Goal: Ask a question: Seek information or help from site administrators or community

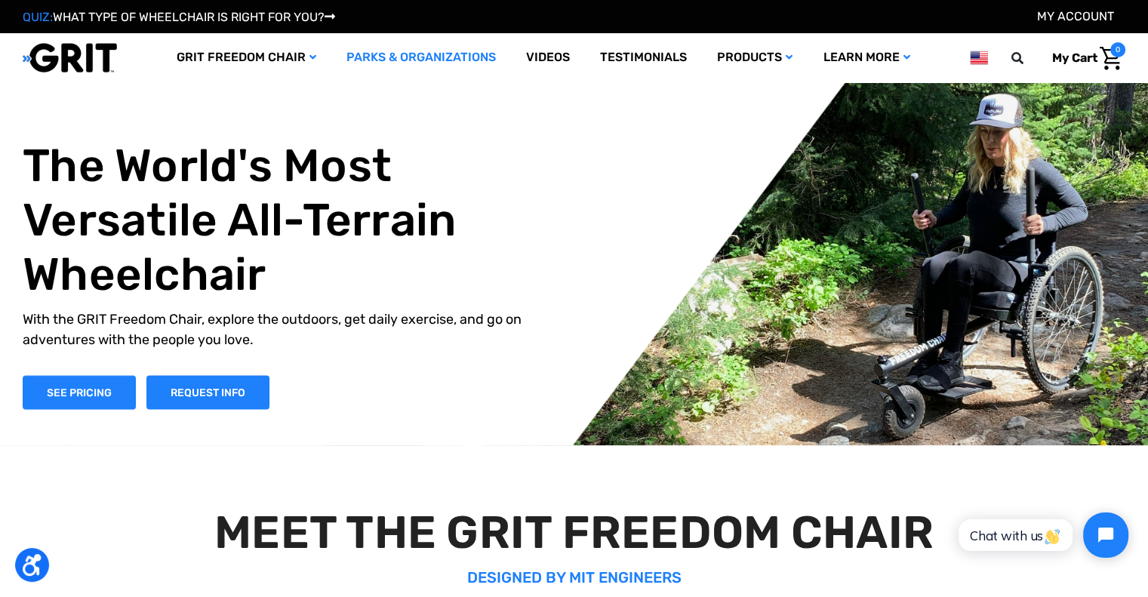
click at [468, 52] on link "Parks & Organizations" at bounding box center [421, 57] width 180 height 49
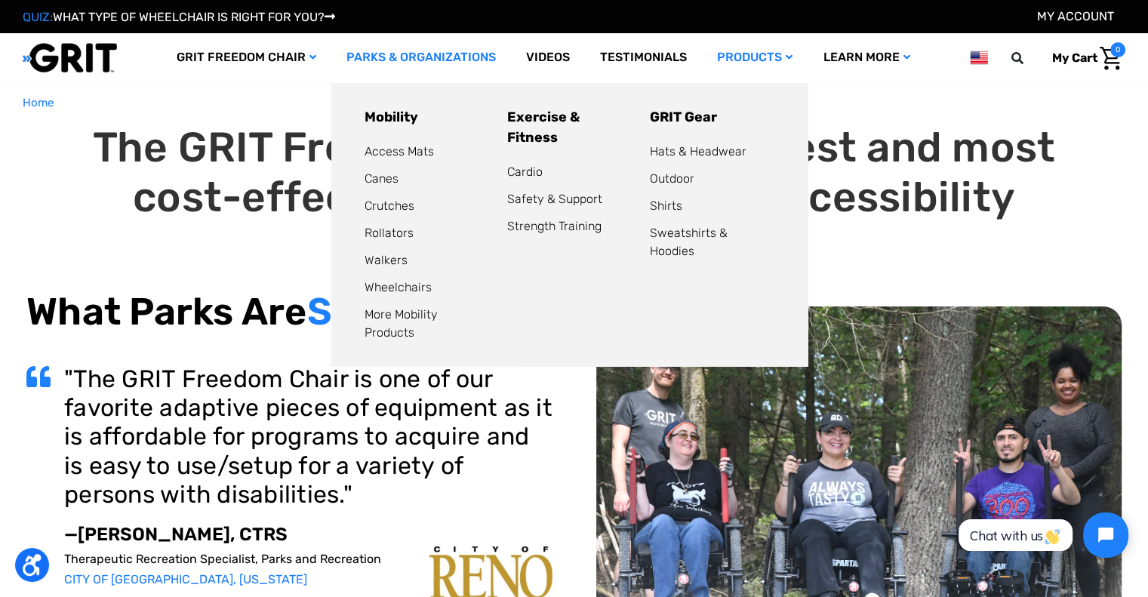
click at [750, 61] on link "Products" at bounding box center [755, 57] width 106 height 49
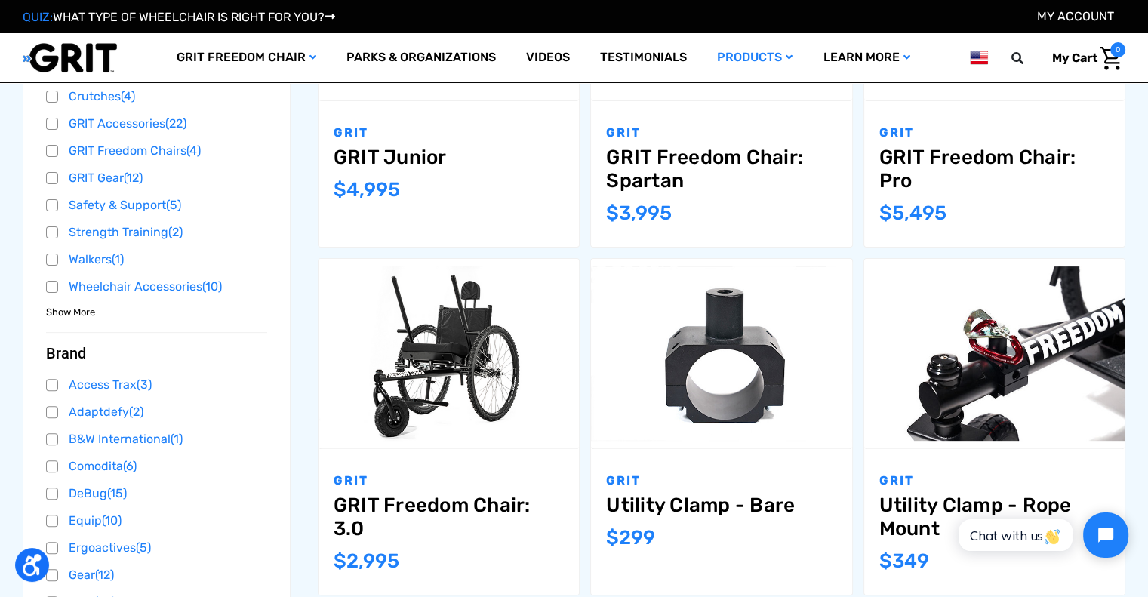
scroll to position [509, 0]
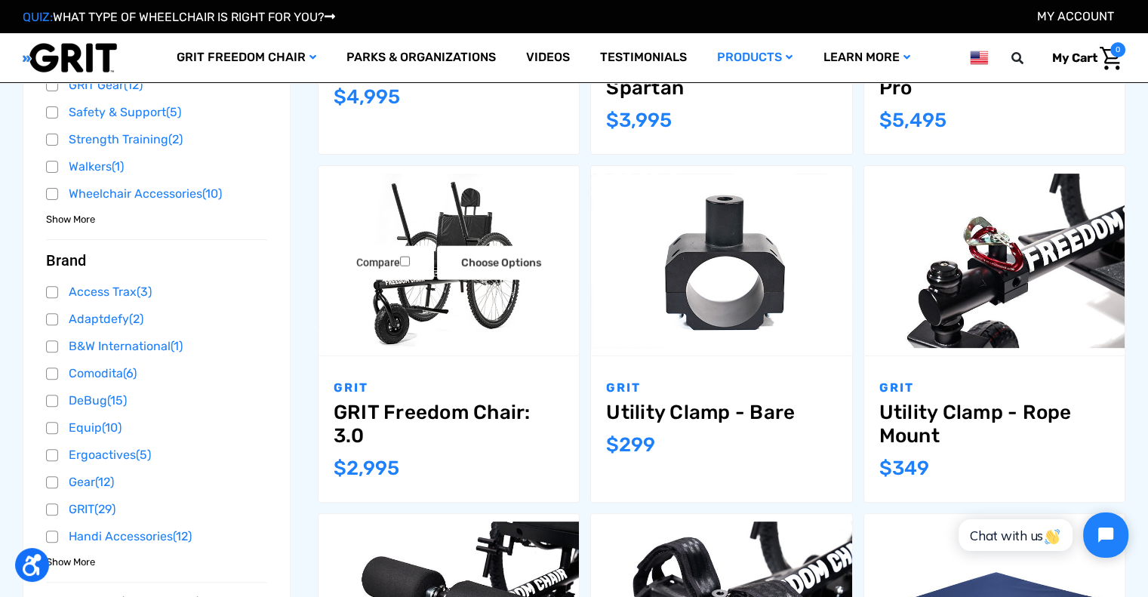
click at [416, 413] on link "GRIT Freedom Chair: 3.0" at bounding box center [449, 424] width 230 height 47
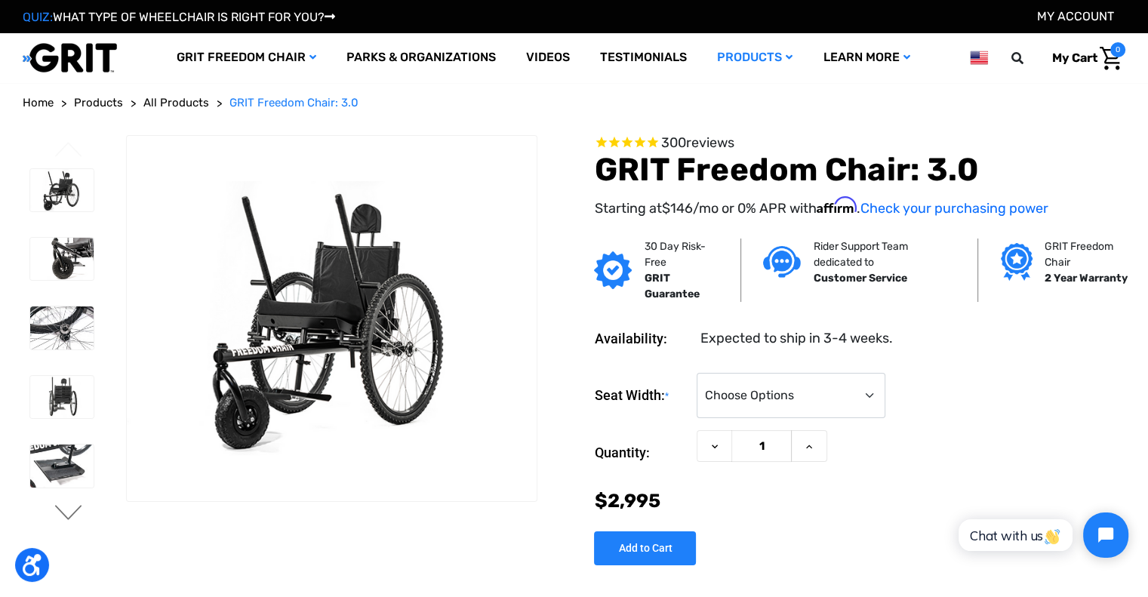
click at [64, 510] on button "Next" at bounding box center [69, 514] width 32 height 18
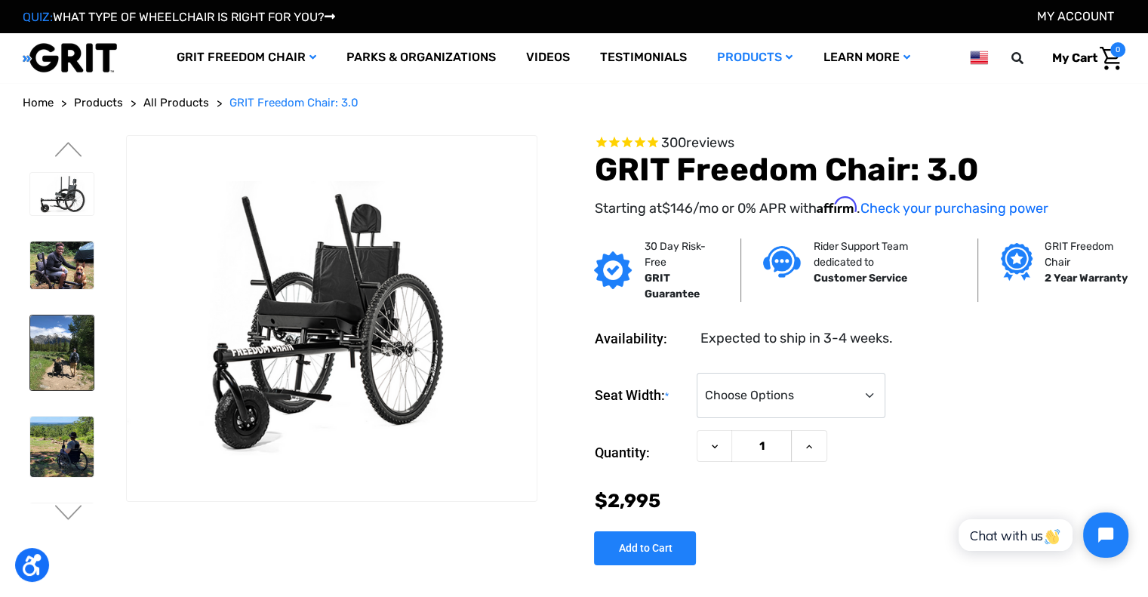
click at [60, 344] on img at bounding box center [61, 353] width 63 height 75
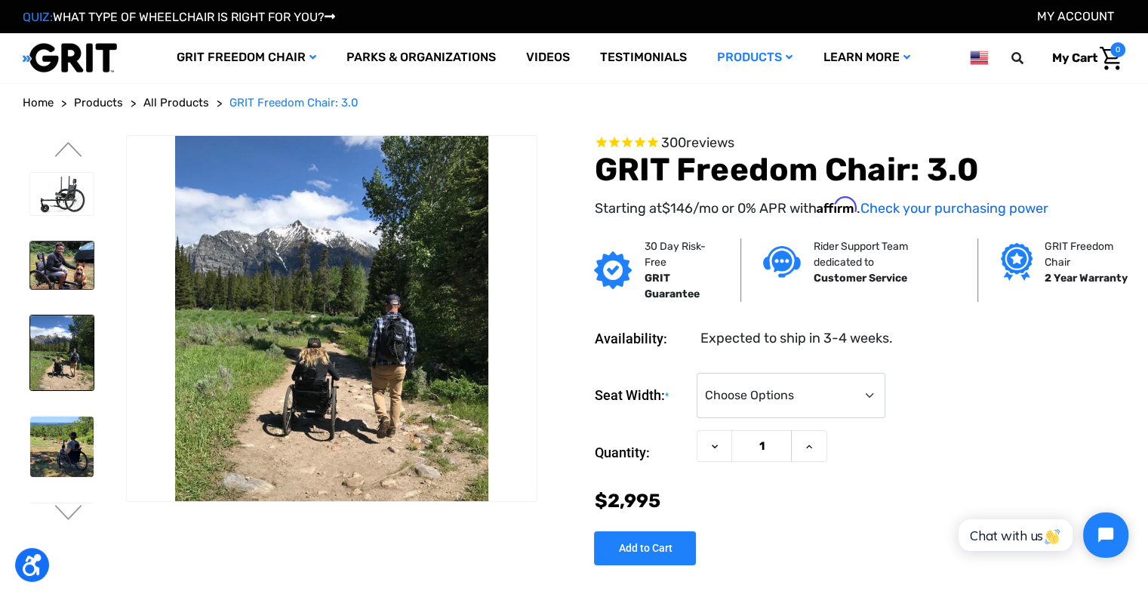
click at [64, 249] on img at bounding box center [61, 266] width 63 height 48
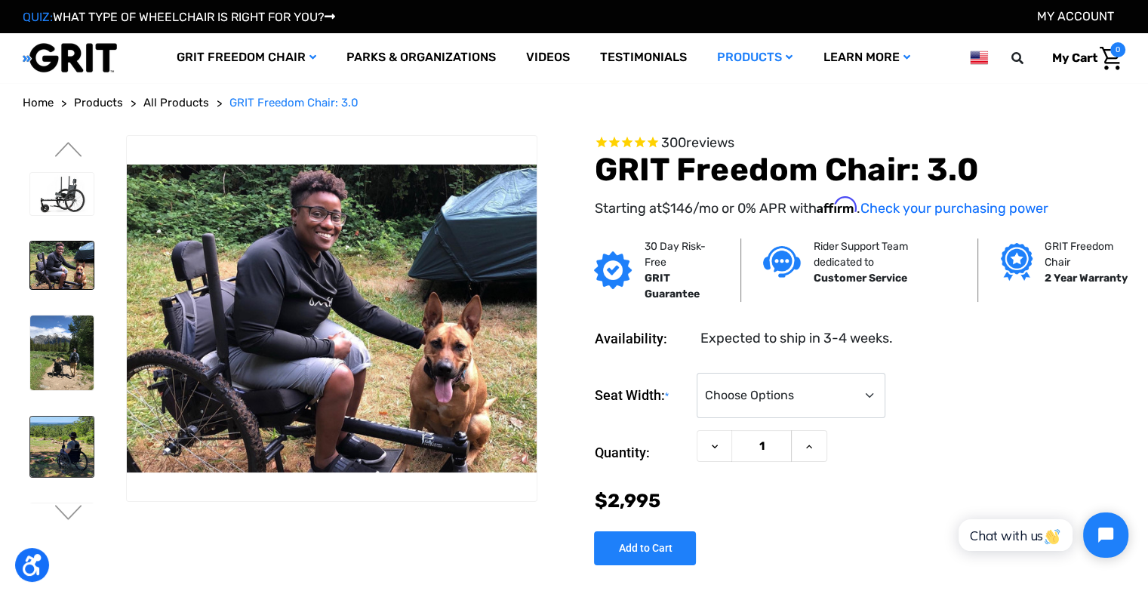
click at [48, 417] on img at bounding box center [61, 447] width 63 height 60
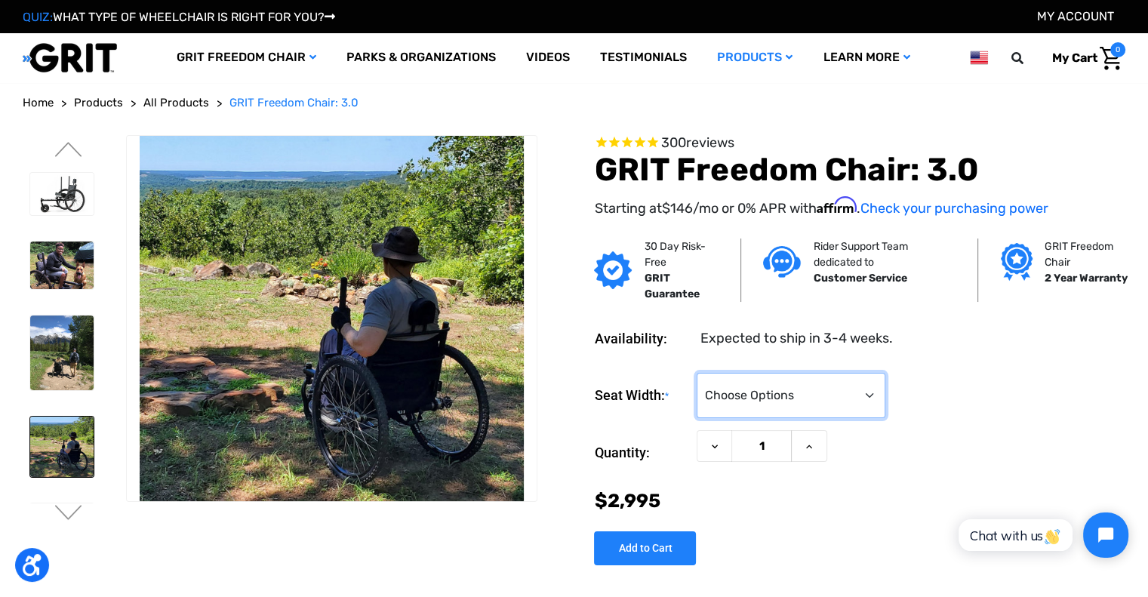
click at [864, 389] on select "Choose Options 16" 18" 20"" at bounding box center [791, 395] width 189 height 45
click at [951, 386] on div "Seat Width: * Choose Options 16" 18" 20"" at bounding box center [859, 396] width 531 height 46
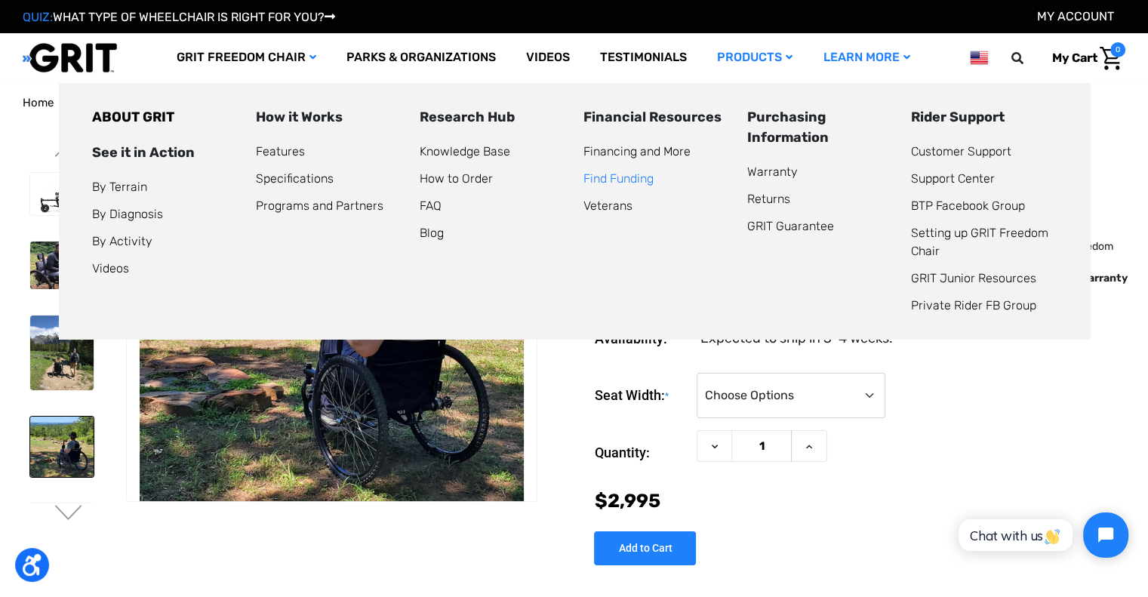
click at [622, 174] on link "Find Funding" at bounding box center [619, 178] width 70 height 14
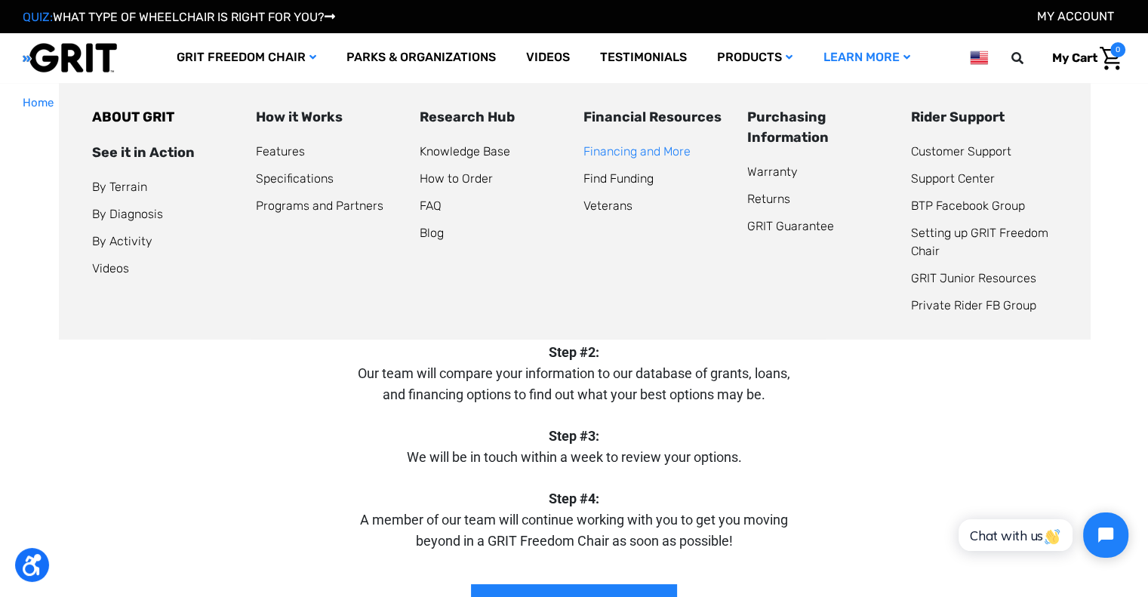
click at [634, 155] on link "Financing and More" at bounding box center [637, 151] width 107 height 14
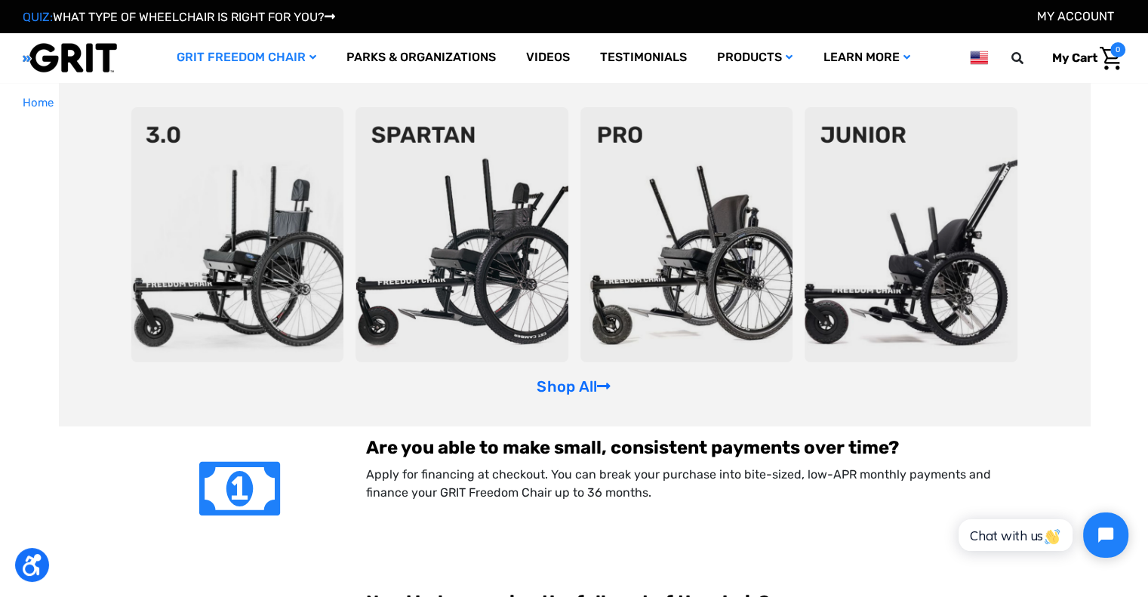
click at [294, 63] on link "GRIT Freedom Chair" at bounding box center [247, 57] width 170 height 49
click at [232, 20] on link "QUIZ: WHAT TYPE OF WHEELCHAIR IS RIGHT FOR YOU?" at bounding box center [179, 17] width 313 height 14
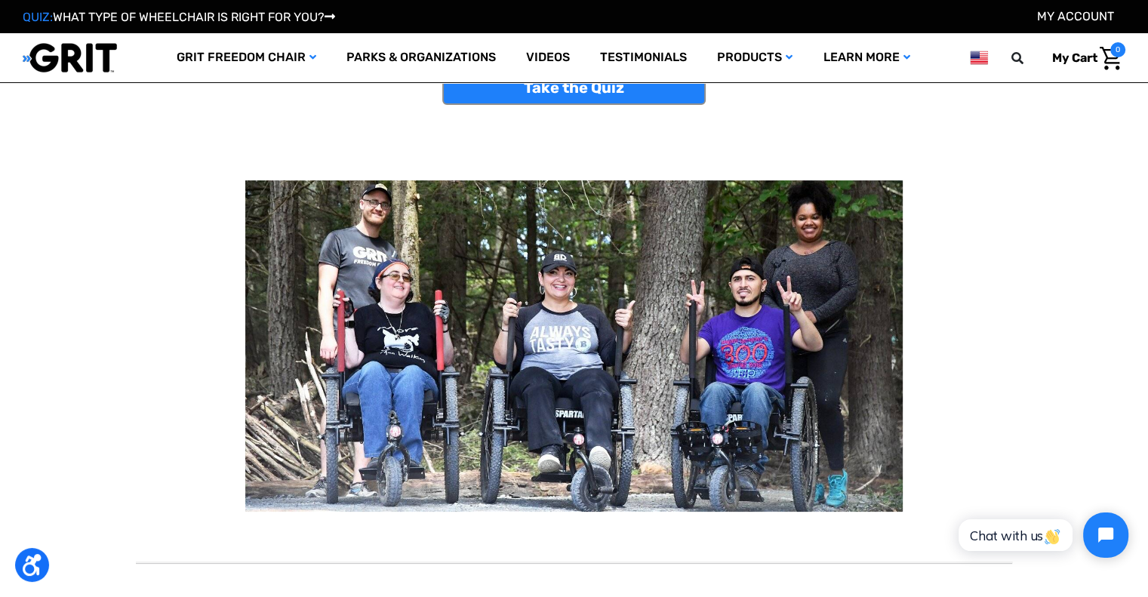
scroll to position [88, 0]
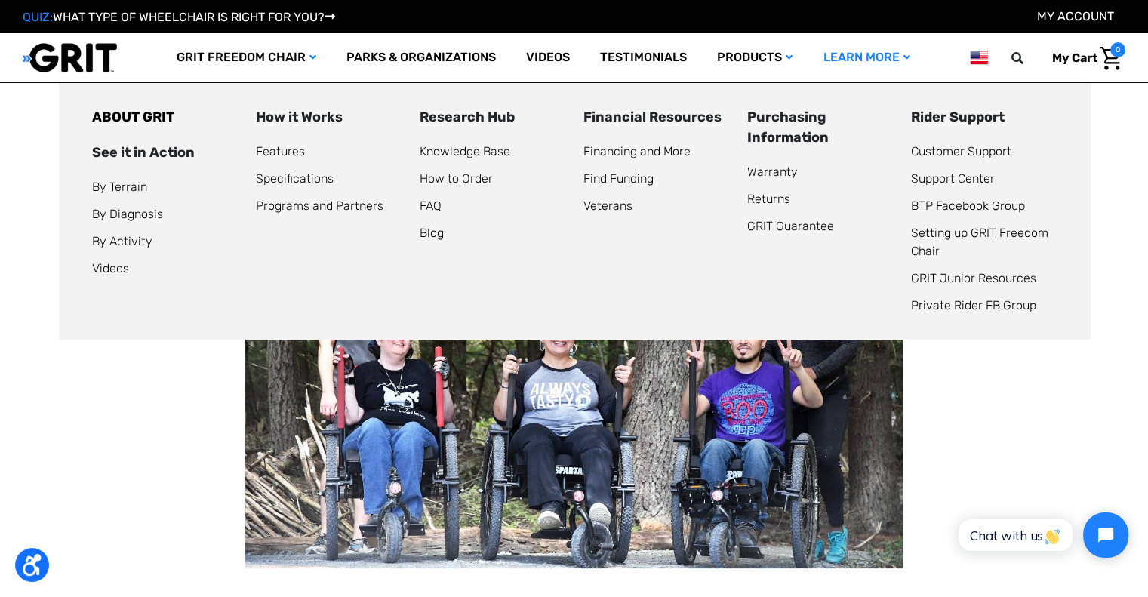
click at [900, 48] on link "Learn More" at bounding box center [866, 57] width 117 height 49
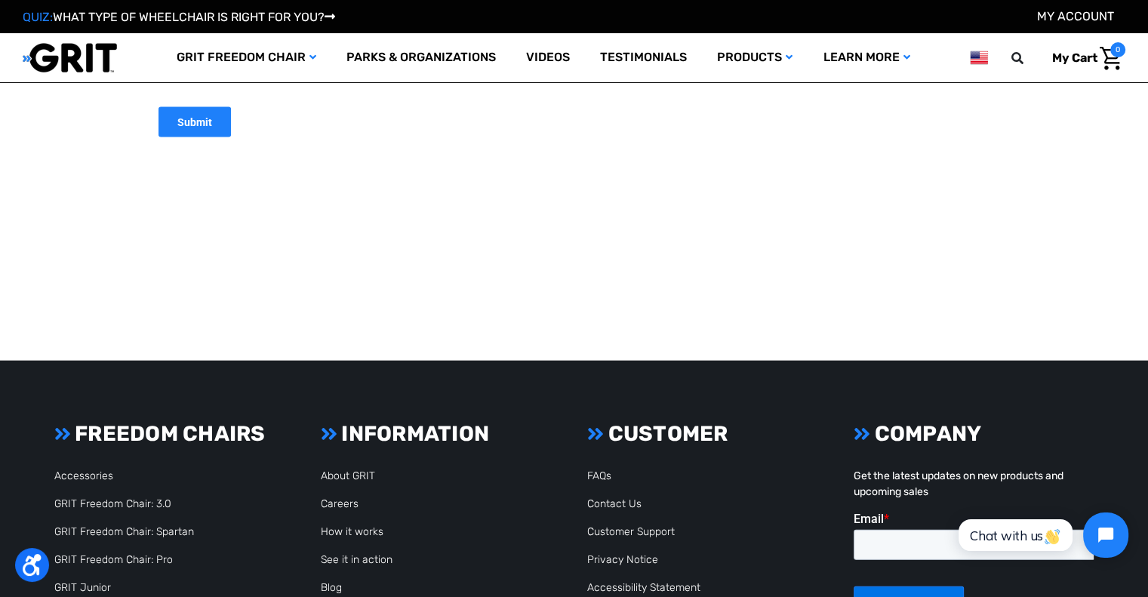
scroll to position [3322, 0]
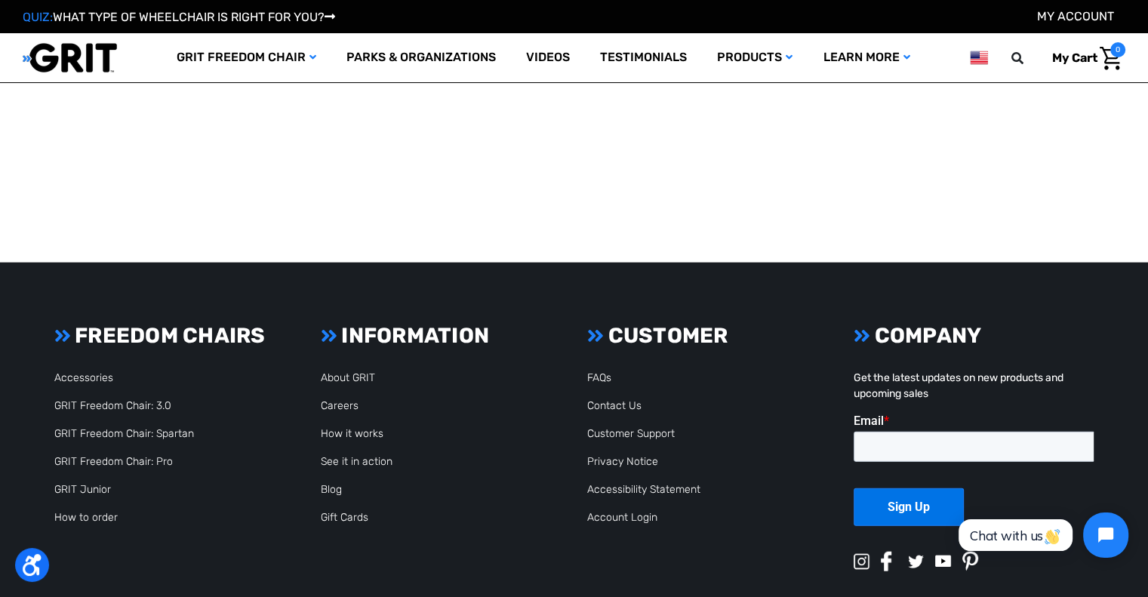
click at [1084, 9] on link "My Account" at bounding box center [1075, 16] width 77 height 14
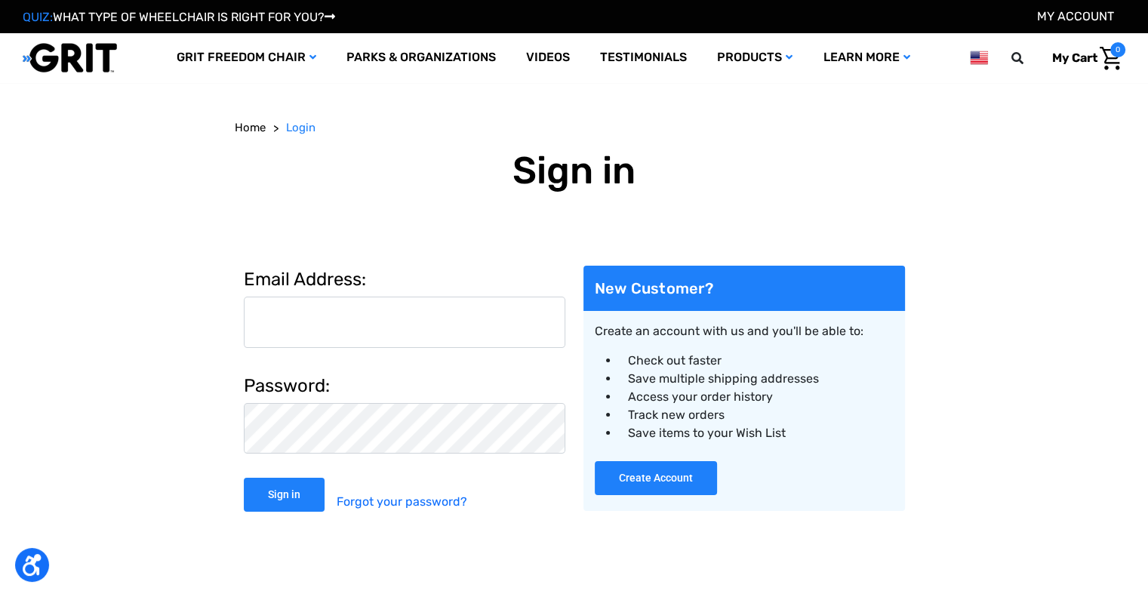
click at [25, 57] on img at bounding box center [70, 57] width 94 height 31
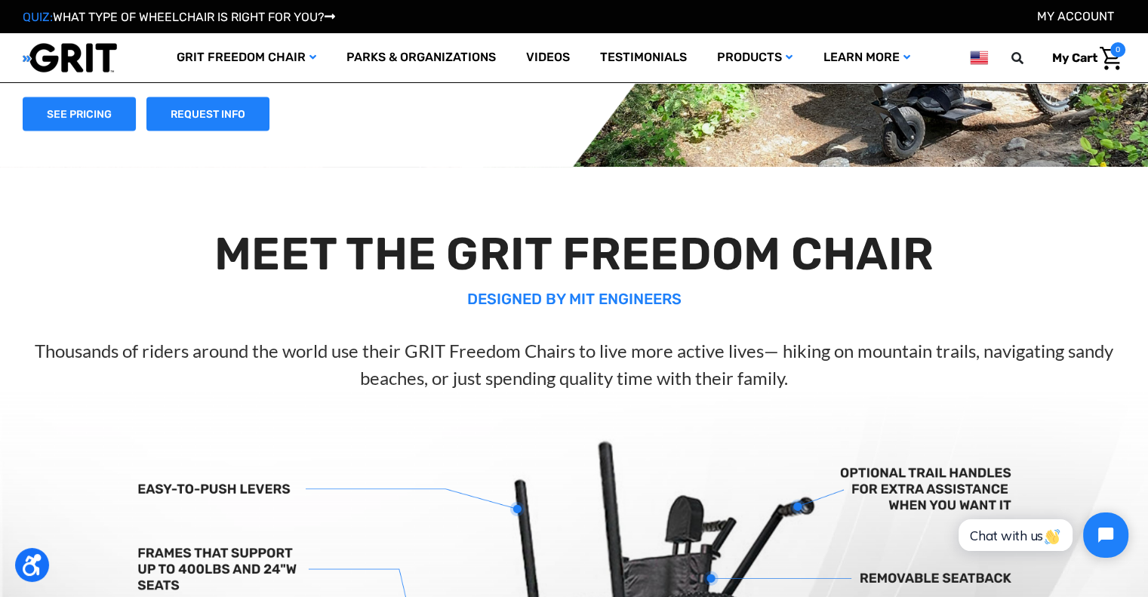
scroll to position [226, 0]
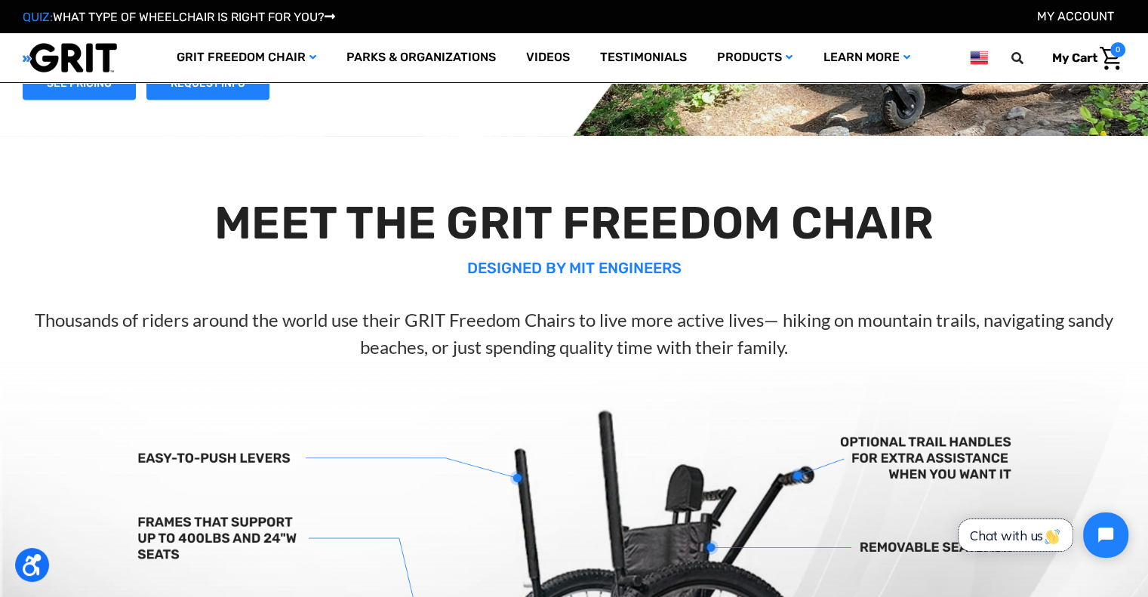
click at [970, 542] on span "Chat with us" at bounding box center [1015, 536] width 91 height 16
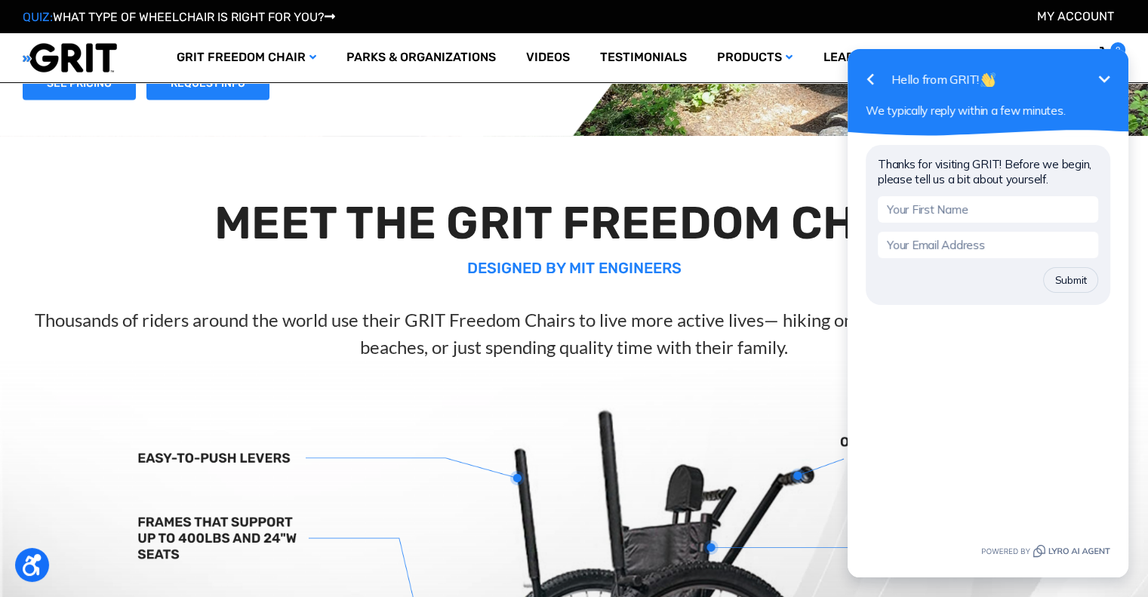
click at [925, 206] on input "text" at bounding box center [988, 209] width 220 height 26
type input "[PERSON_NAME]"
type input "[EMAIL_ADDRESS][DOMAIN_NAME]"
click at [1080, 287] on button "Submit" at bounding box center [1070, 280] width 55 height 26
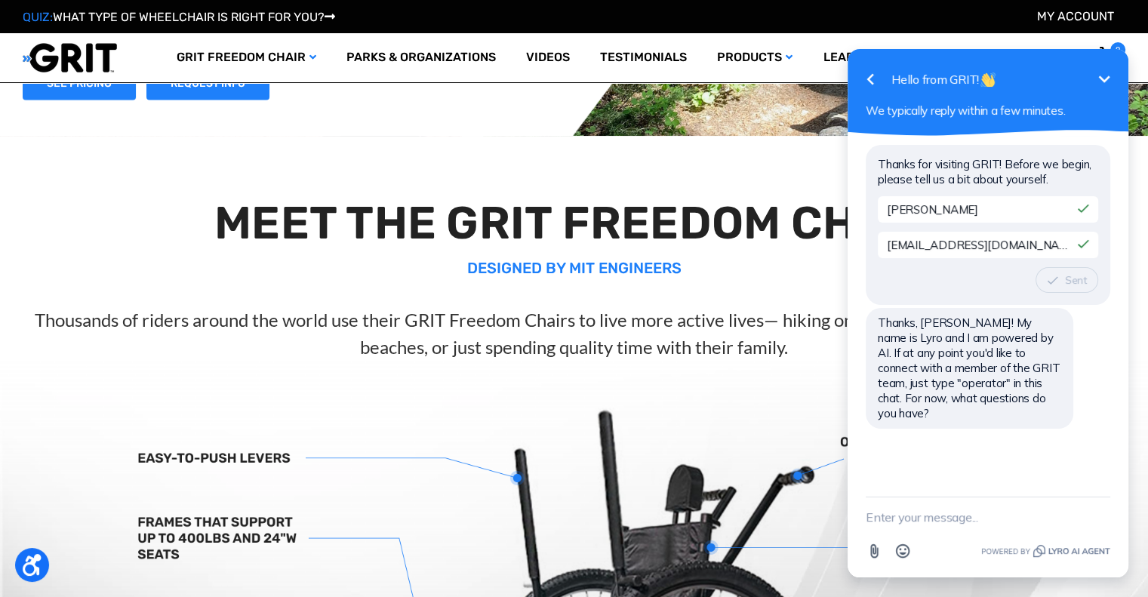
click at [956, 520] on textarea "New message" at bounding box center [988, 517] width 245 height 39
type textarea "Quote for Grit Chairs"
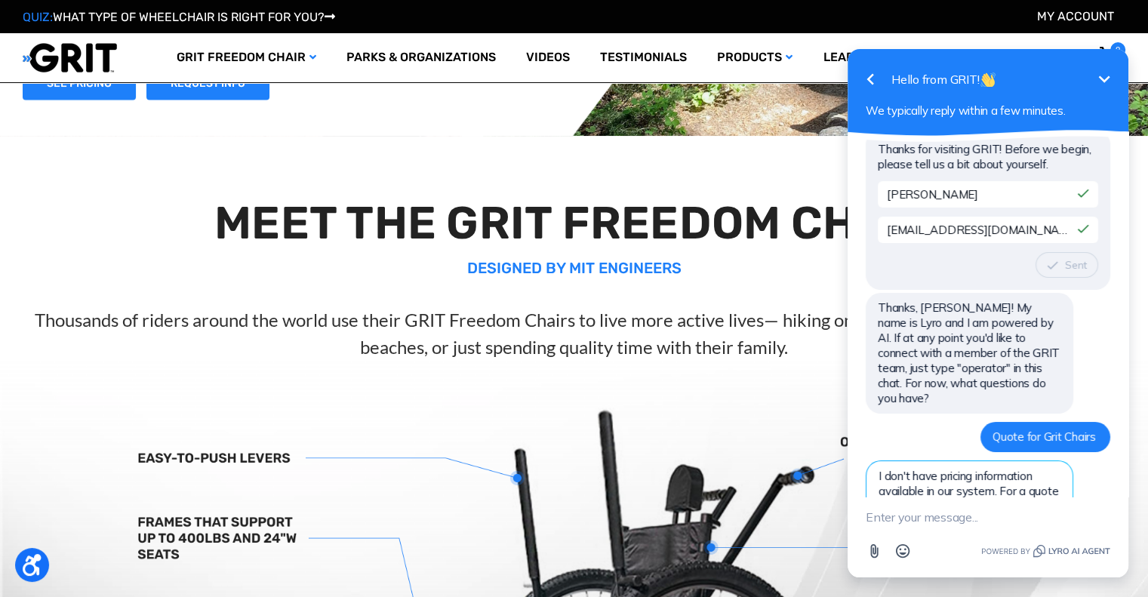
scroll to position [155, 0]
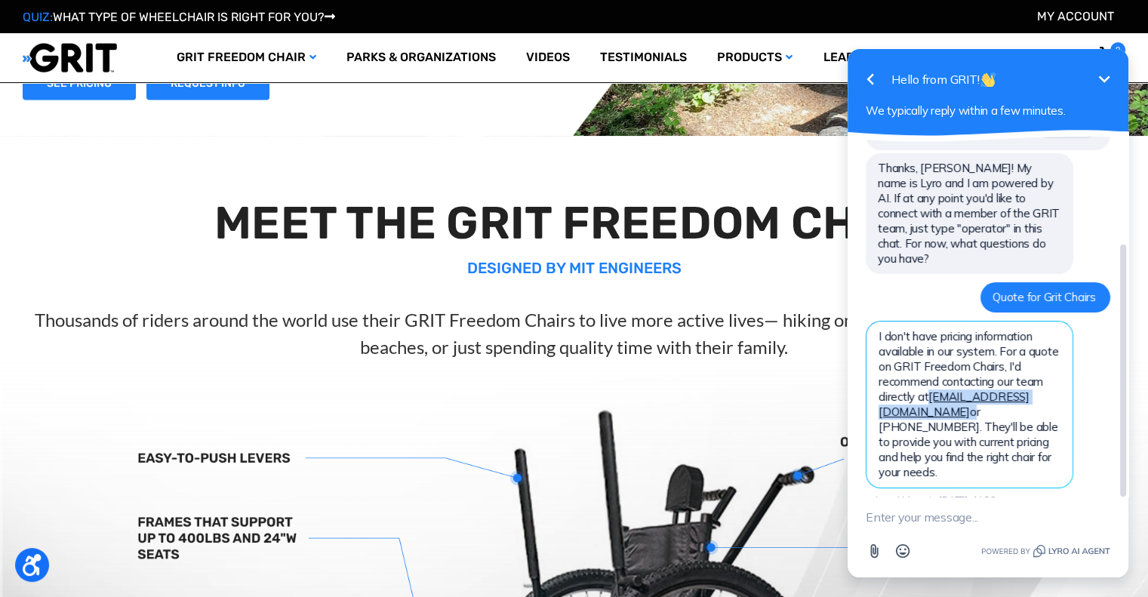
drag, startPoint x: 1006, startPoint y: 384, endPoint x: 932, endPoint y: 385, distance: 74.0
click at [932, 385] on span "I don't have pricing information available in our system. For a quote on GRIT F…" at bounding box center [969, 404] width 180 height 150
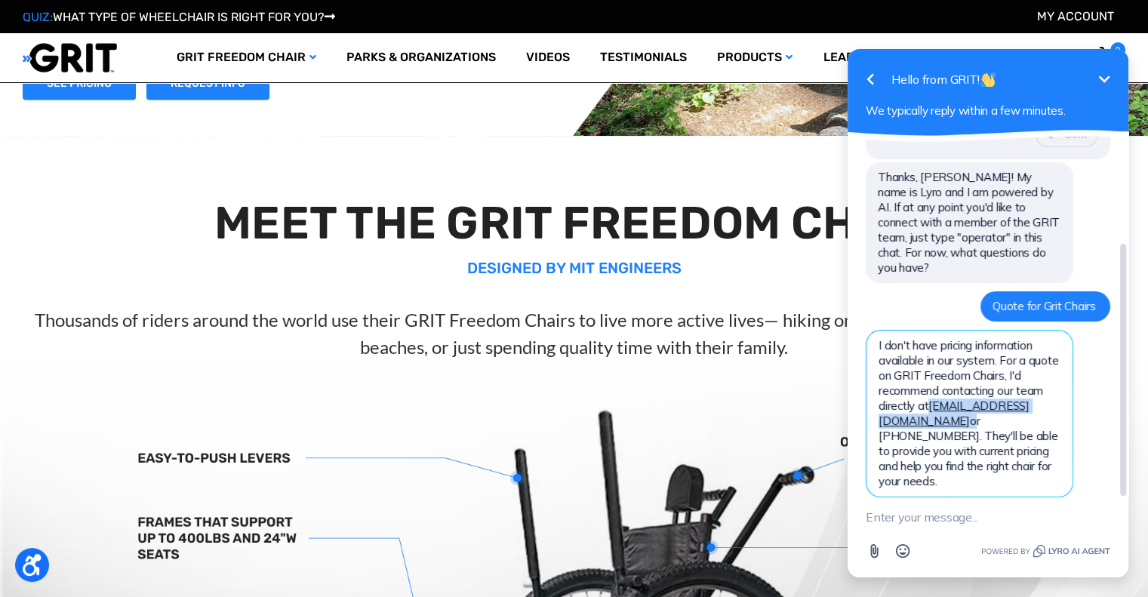
scroll to position [136, 0]
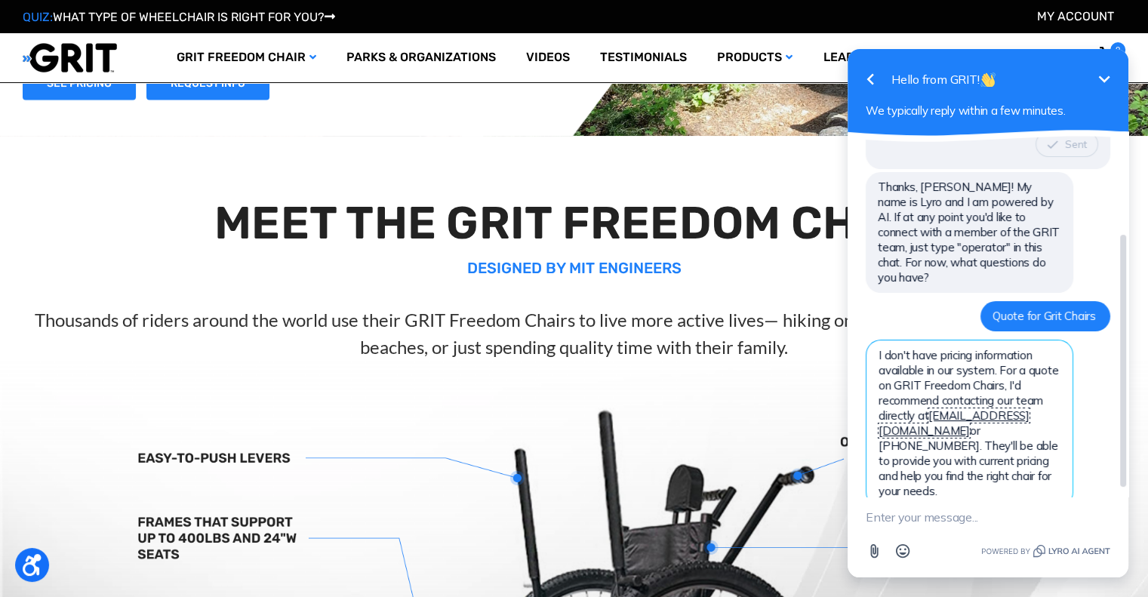
drag, startPoint x: 932, startPoint y: 385, endPoint x: 944, endPoint y: 404, distance: 22.8
click at [944, 408] on link "[EMAIL_ADDRESS][DOMAIN_NAME]" at bounding box center [954, 422] width 151 height 29
